Goal: Find specific page/section: Find specific page/section

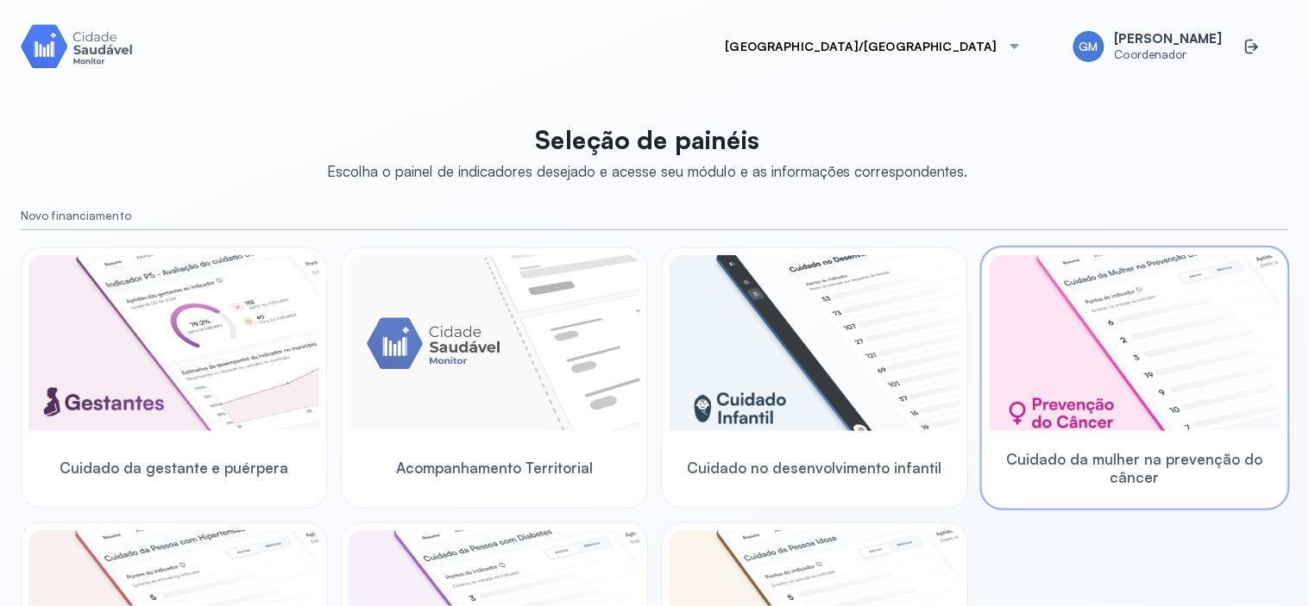
click at [1180, 382] on img at bounding box center [1134, 343] width 291 height 176
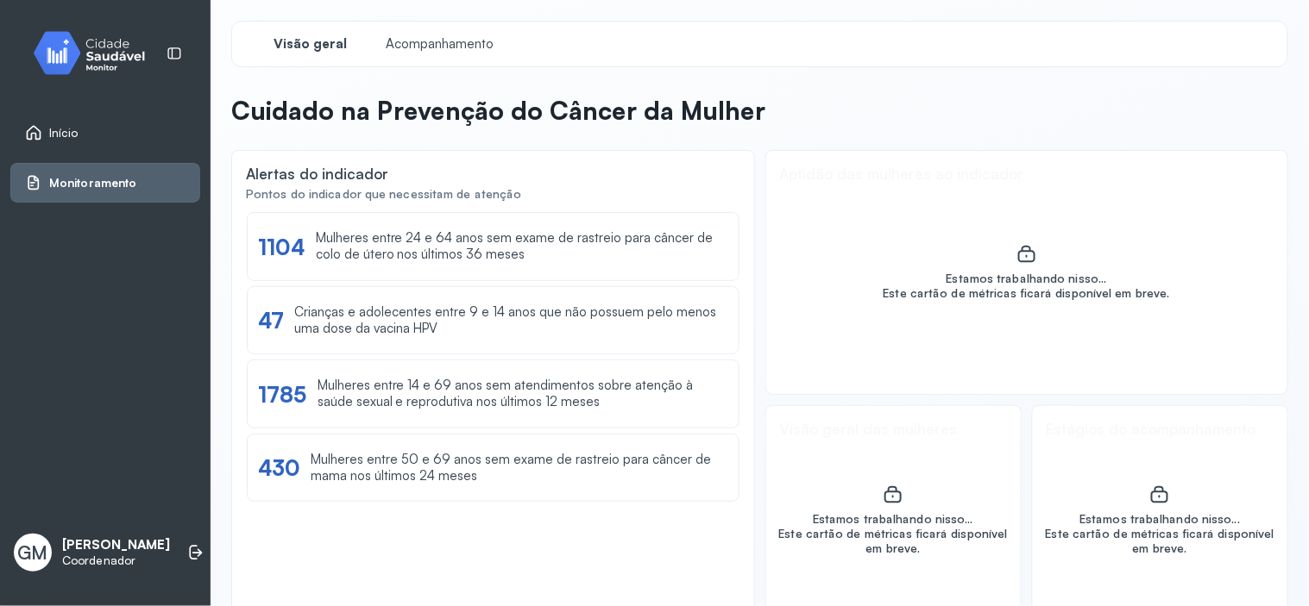
click at [98, 130] on link "Início" at bounding box center [105, 132] width 160 height 17
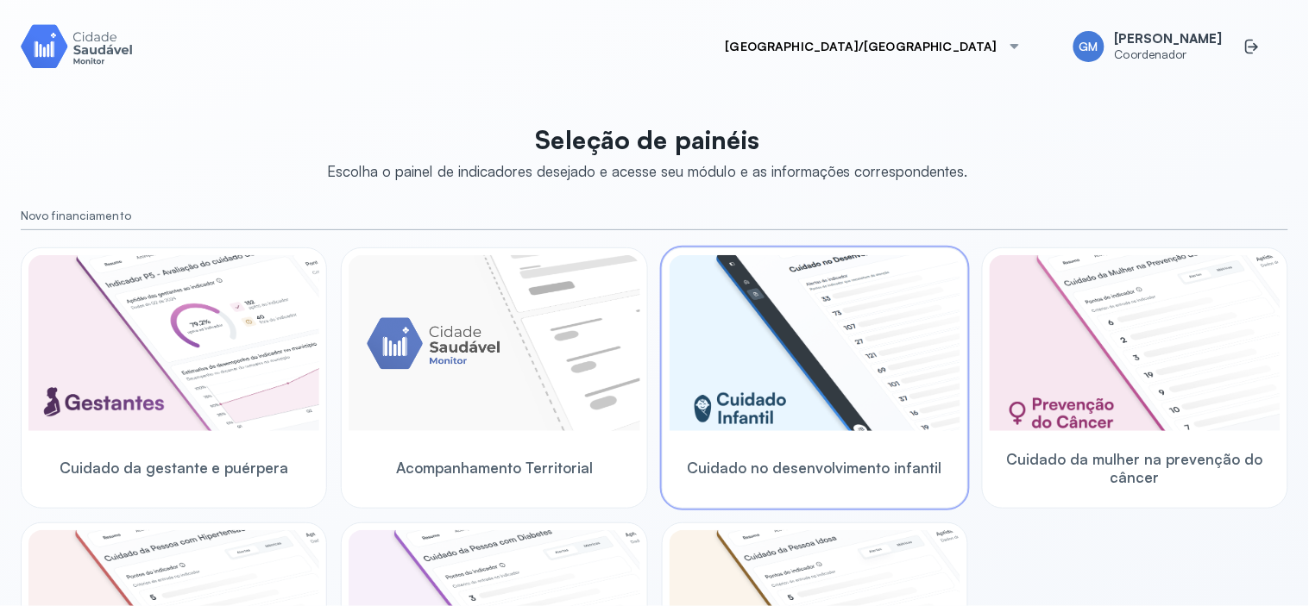
click at [700, 402] on img at bounding box center [814, 343] width 291 height 176
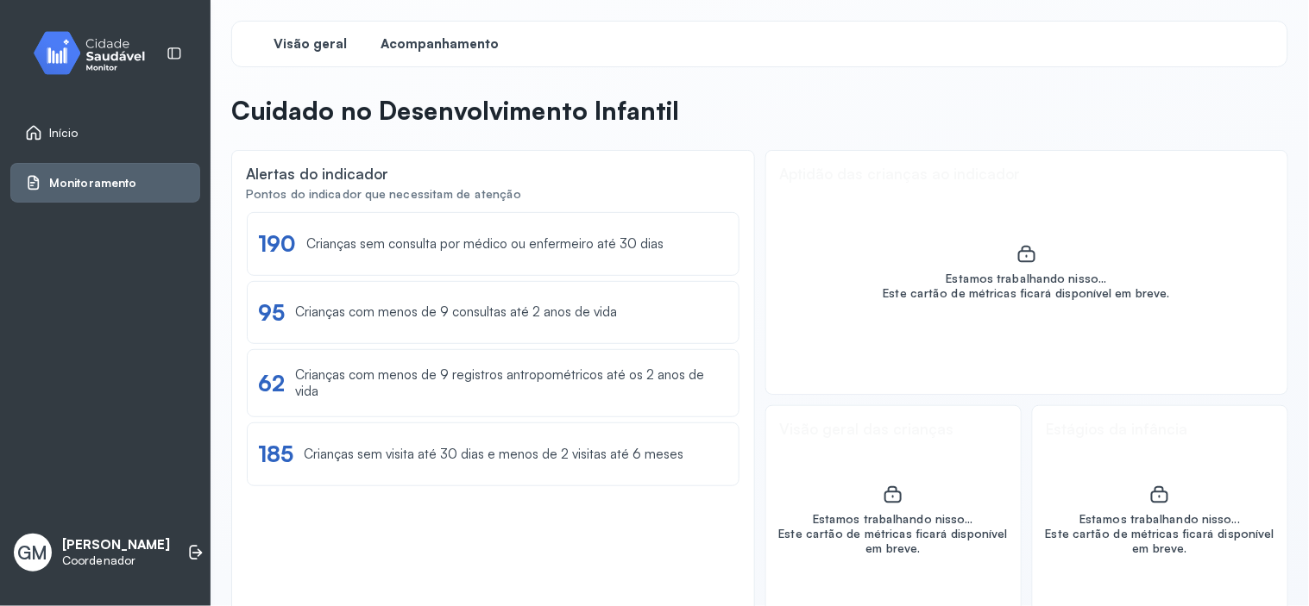
click at [447, 43] on span "Acompanhamento" at bounding box center [440, 44] width 118 height 16
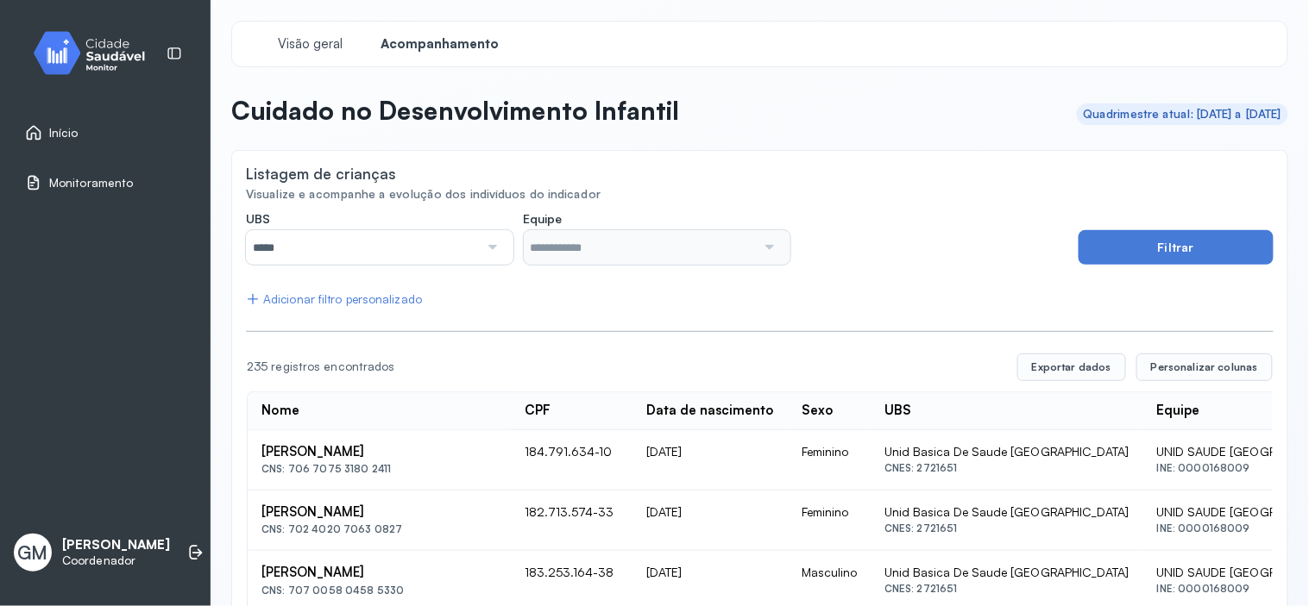
click at [484, 242] on div at bounding box center [491, 247] width 24 height 35
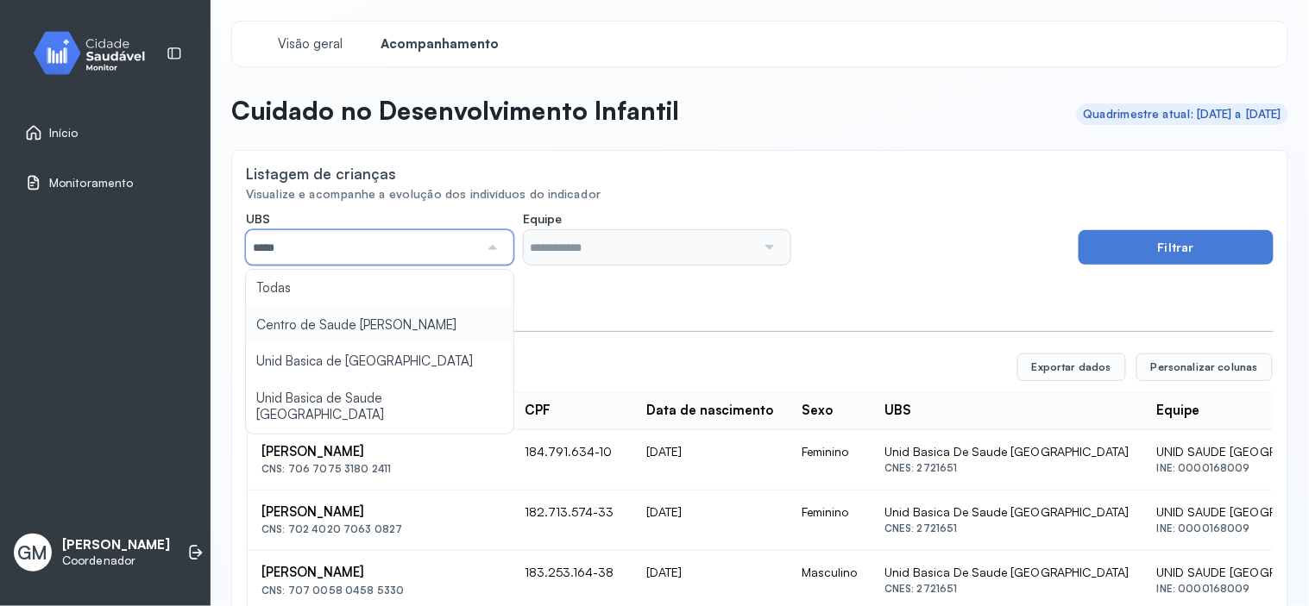
type input "*****"
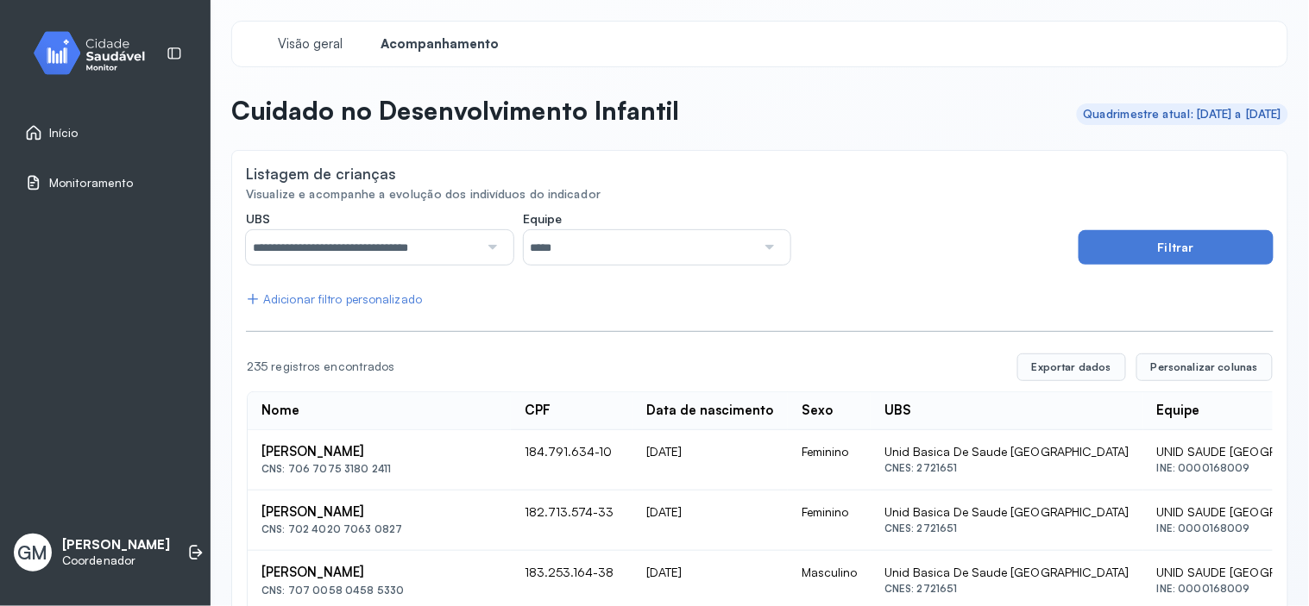
click at [756, 253] on div at bounding box center [768, 247] width 24 height 35
click at [1082, 256] on button "Filtrar" at bounding box center [1175, 247] width 195 height 35
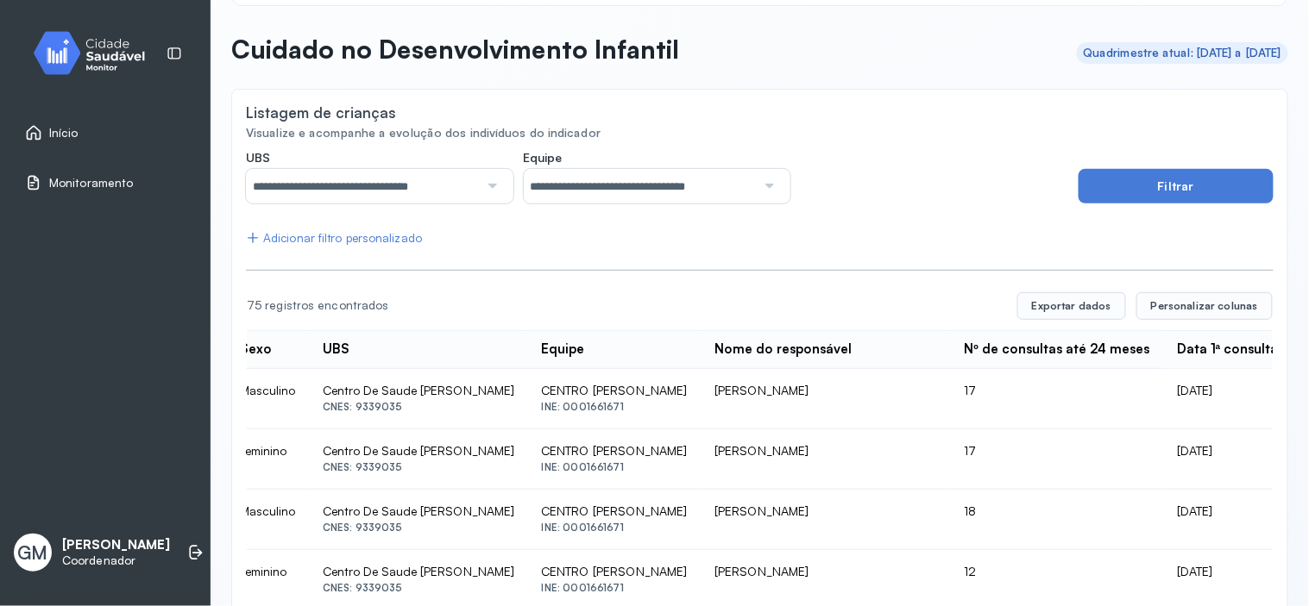
scroll to position [70, 0]
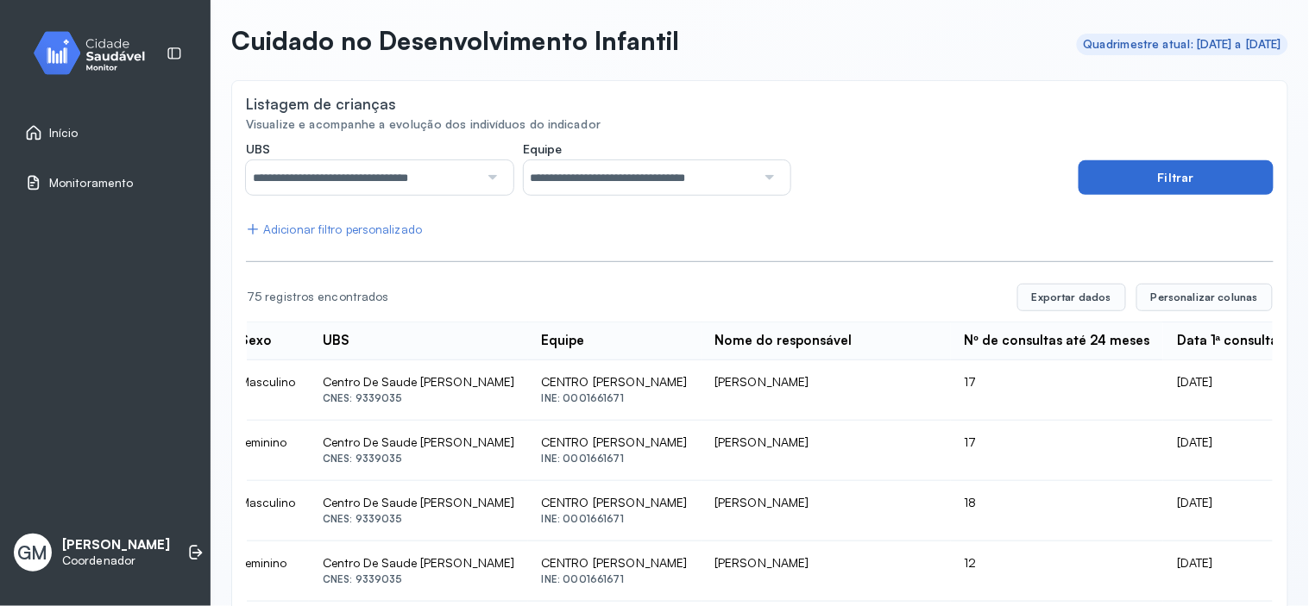
click at [1197, 164] on button "Filtrar" at bounding box center [1175, 177] width 195 height 35
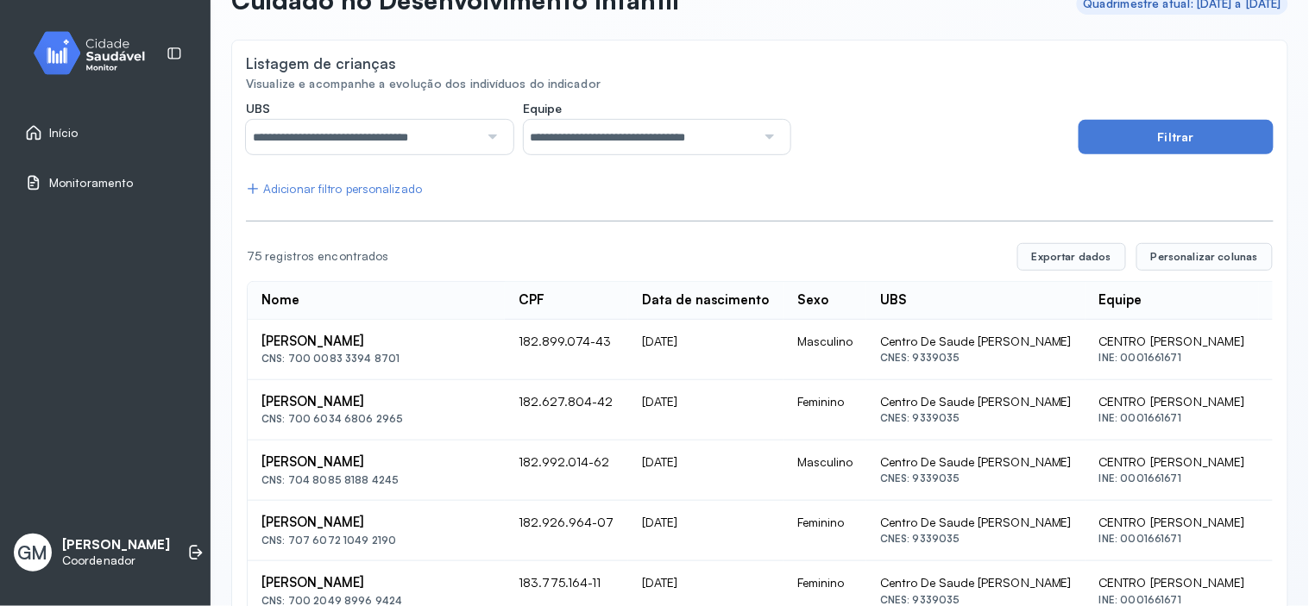
scroll to position [145, 0]
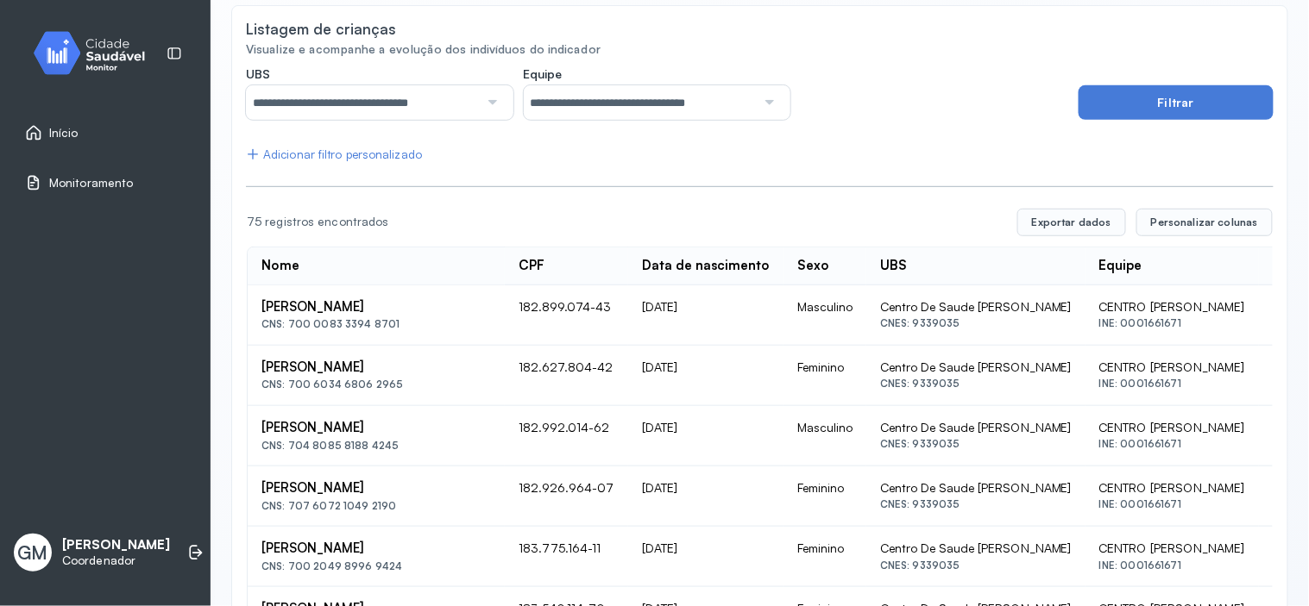
click at [331, 152] on div "Adicionar filtro personalizado" at bounding box center [334, 155] width 176 height 15
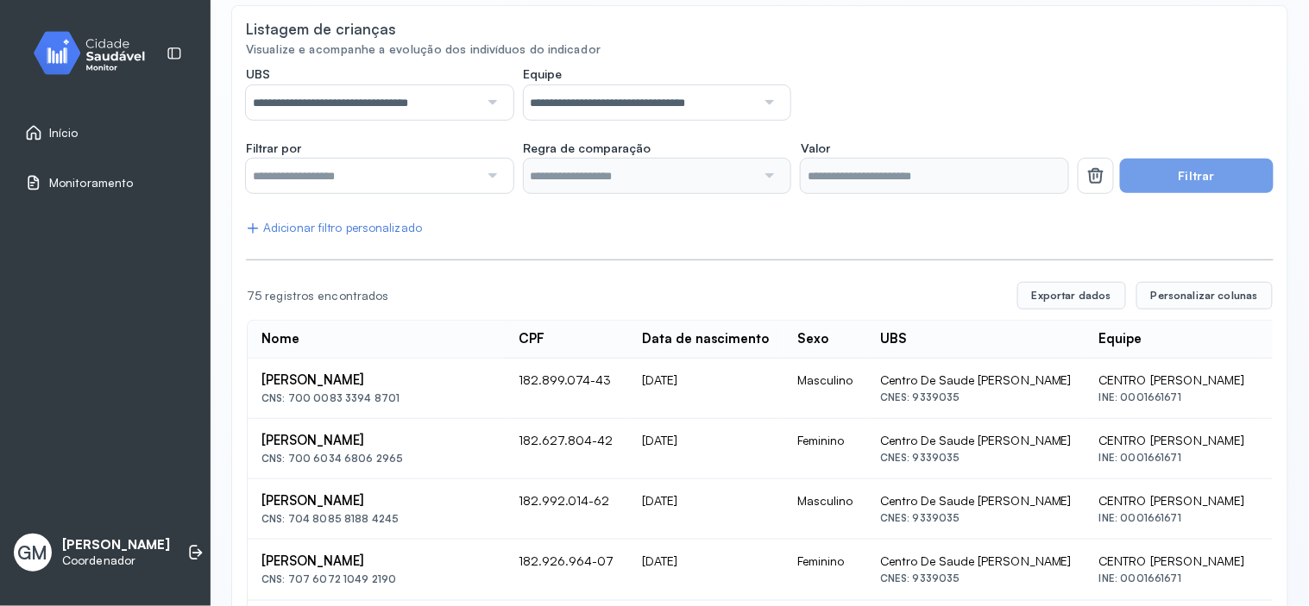
click at [485, 167] on div at bounding box center [491, 176] width 24 height 35
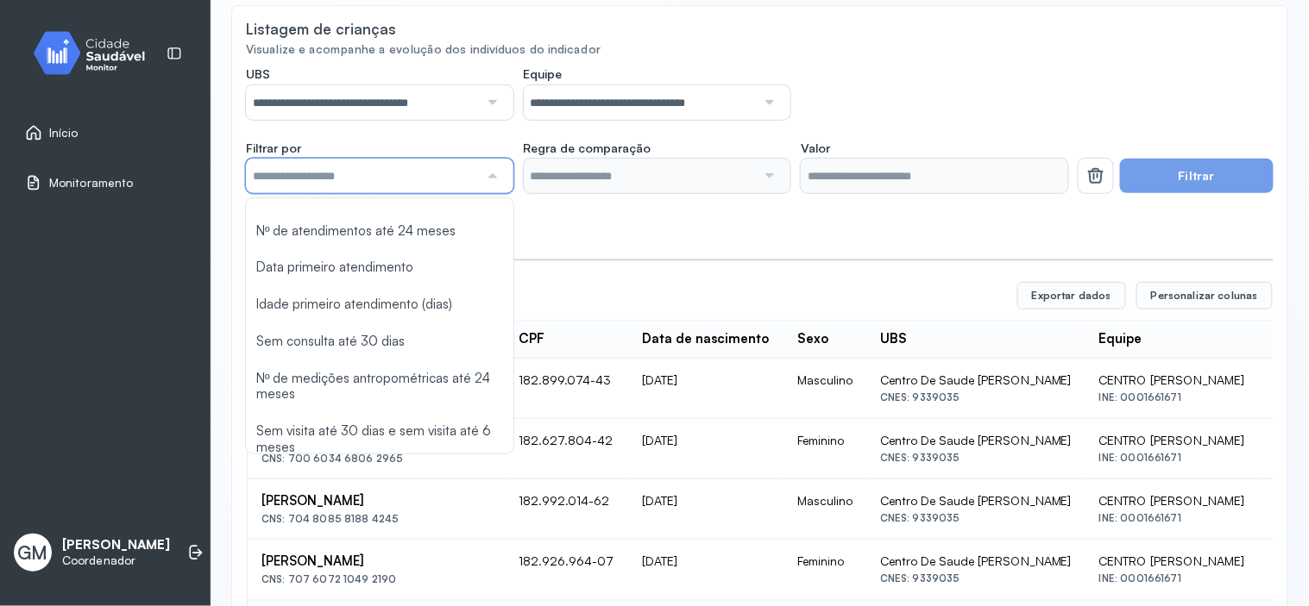
scroll to position [108, 0]
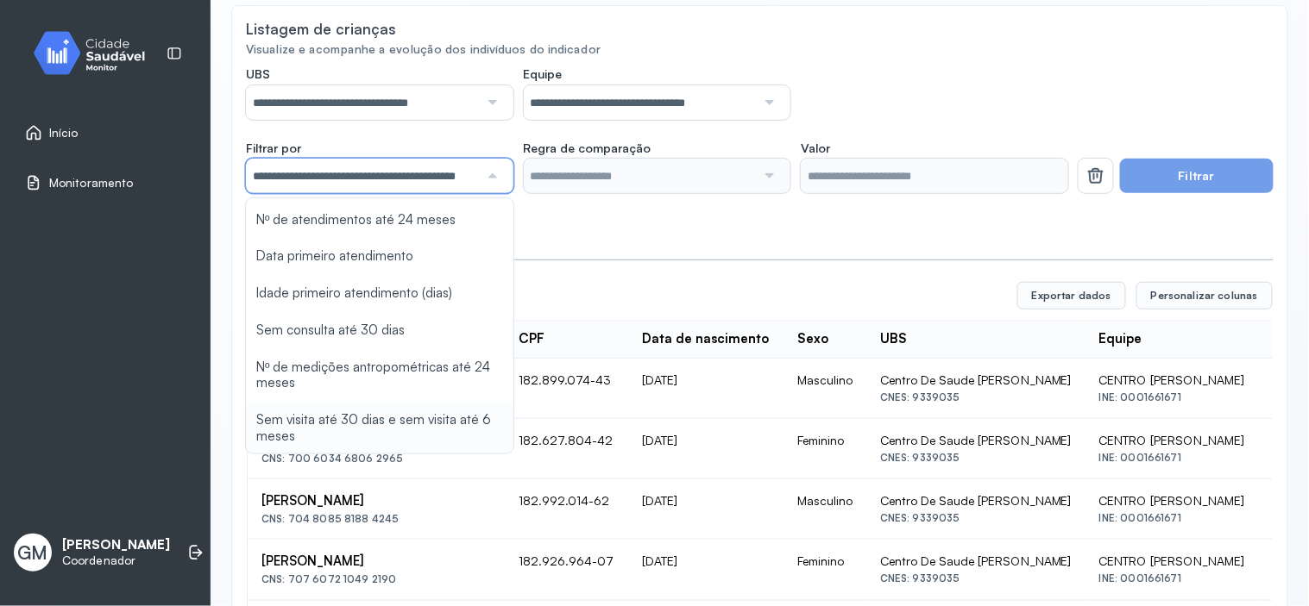
type input "*******"
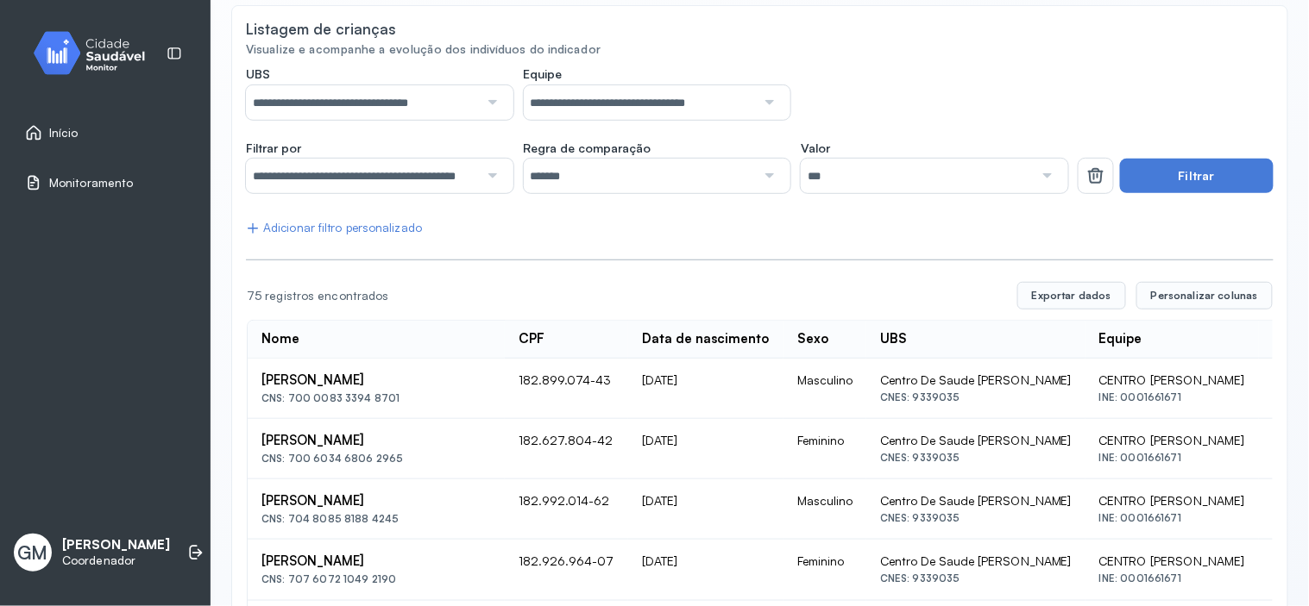
click at [1161, 167] on button "Filtrar" at bounding box center [1197, 176] width 154 height 35
